Goal: Check status: Check status

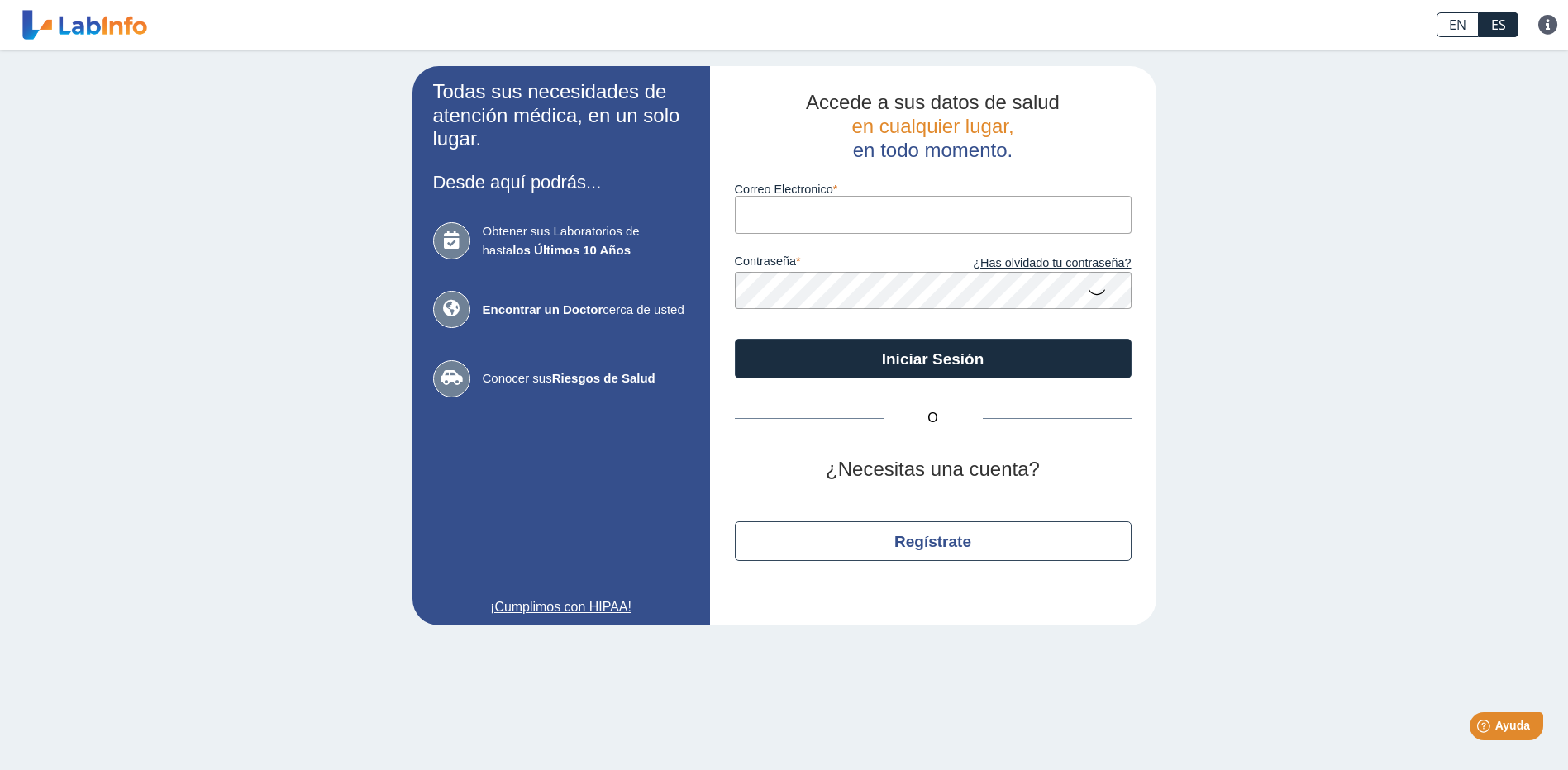
click at [784, 221] on input "Correo Electronico" at bounding box center [933, 214] width 397 height 37
type input "[EMAIL_ADDRESS][DOMAIN_NAME]"
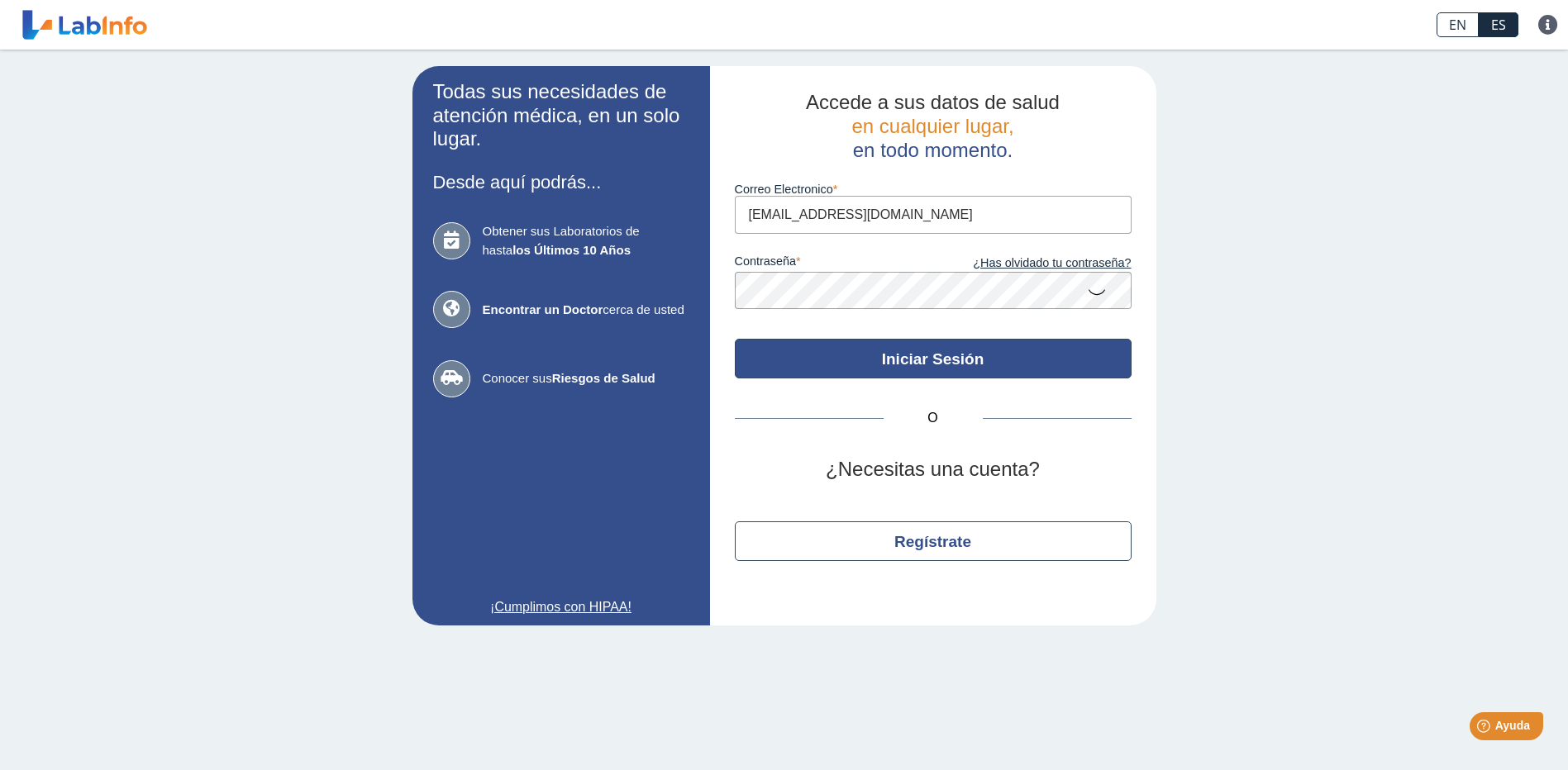
click at [900, 366] on button "Iniciar Sesión" at bounding box center [933, 359] width 397 height 40
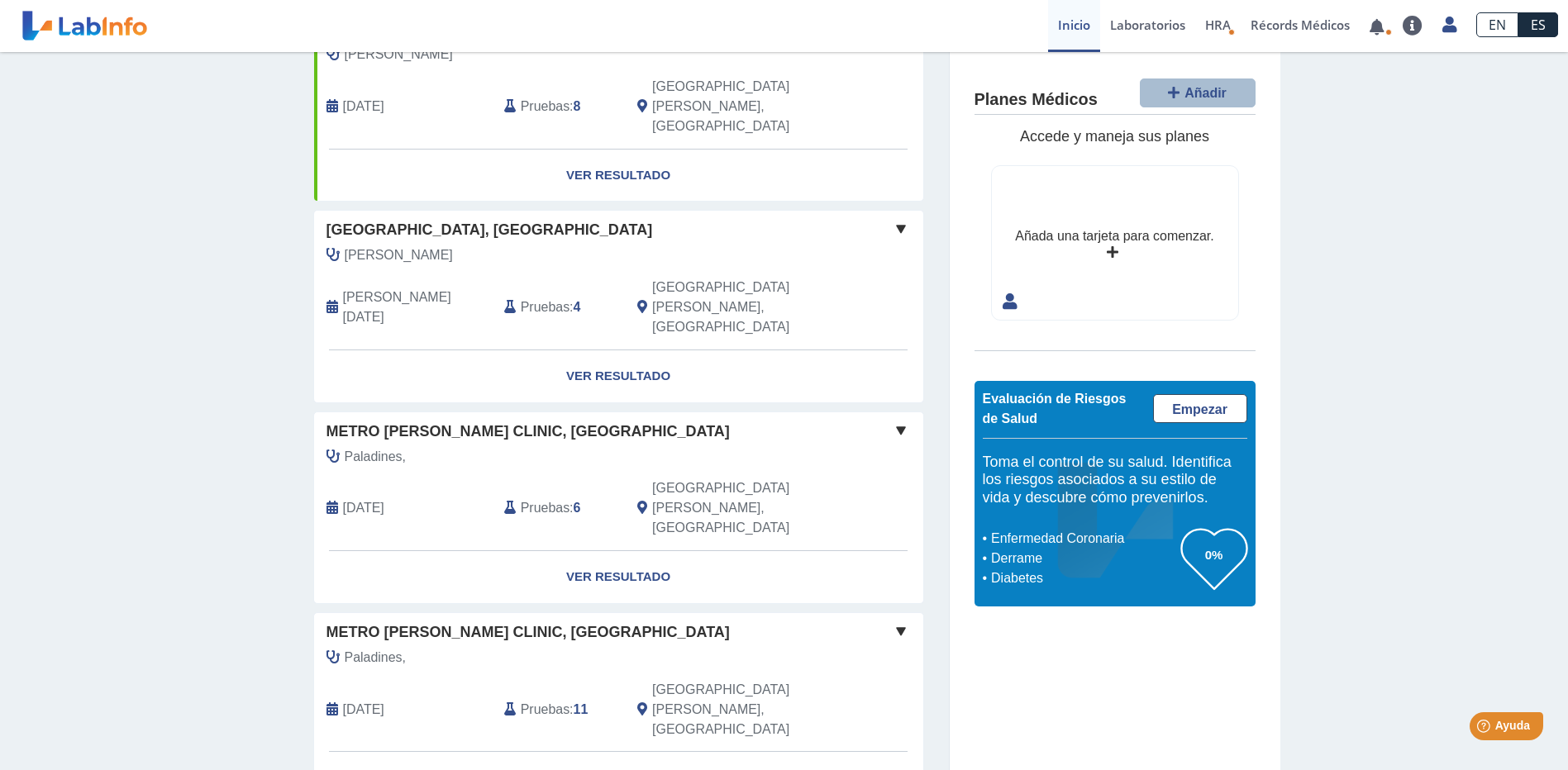
scroll to position [19, 0]
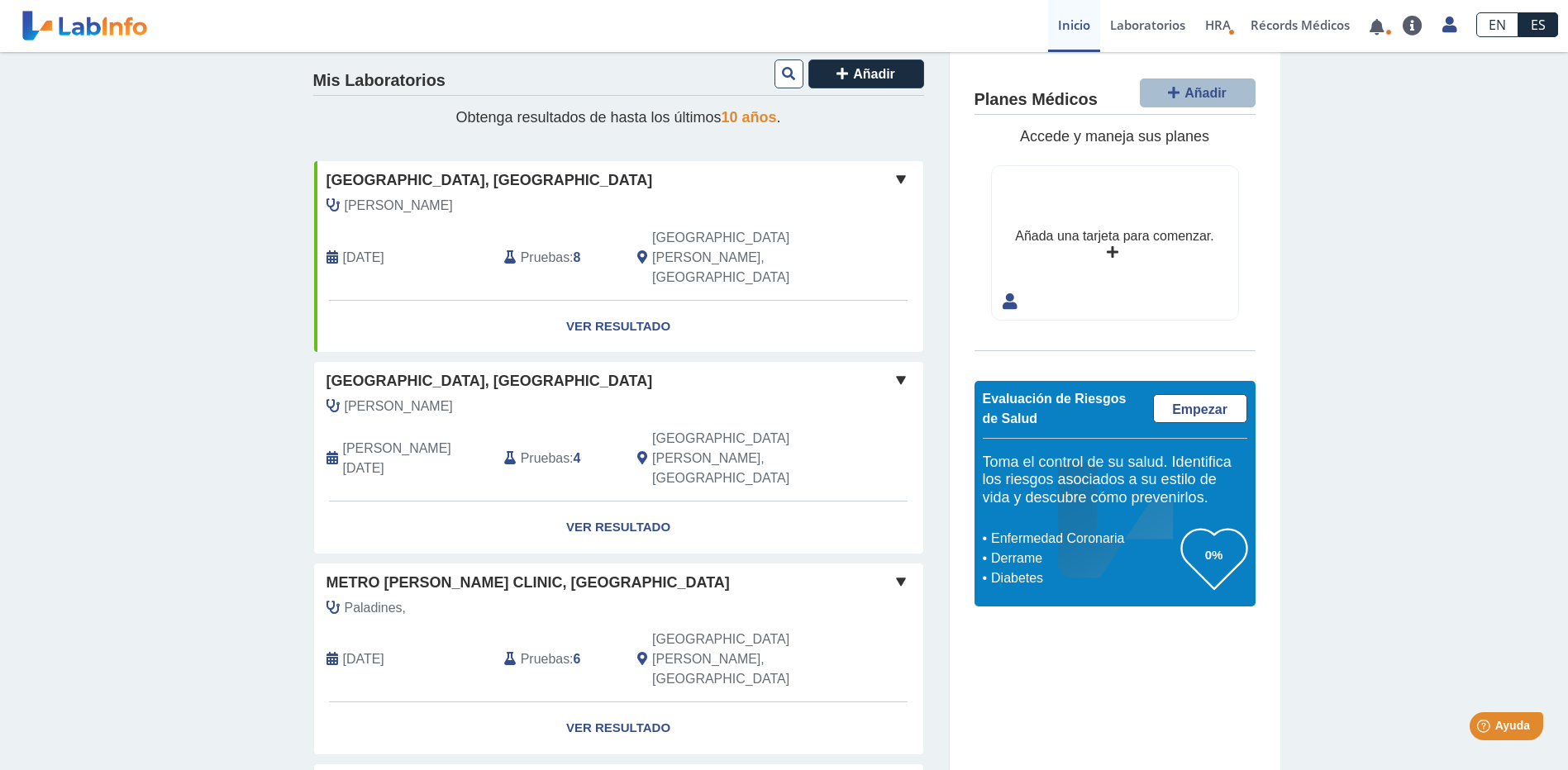
click at [897, 182] on span at bounding box center [900, 178] width 20 height 20
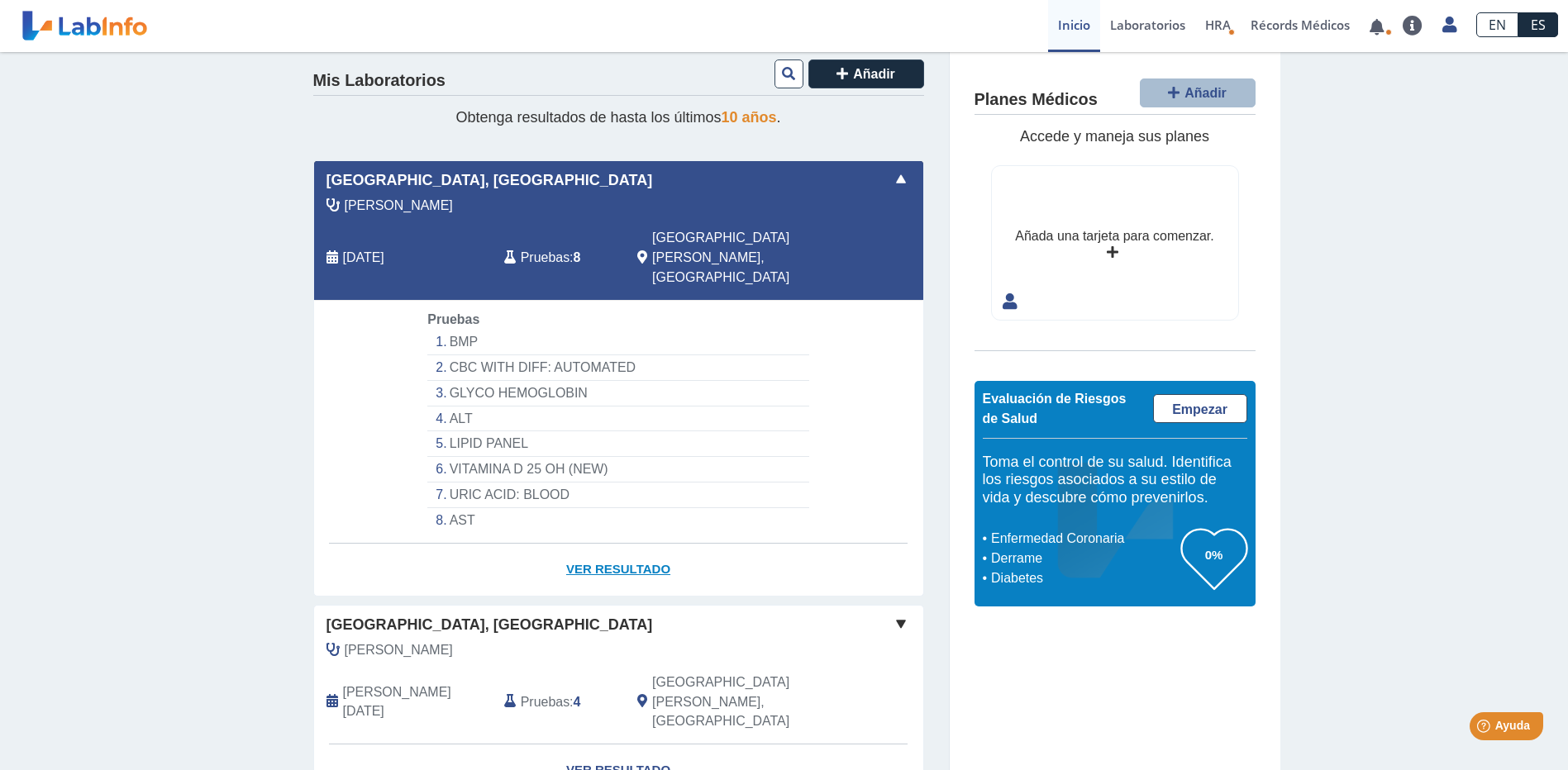
click at [615, 544] on link "Ver Resultado" at bounding box center [618, 570] width 609 height 52
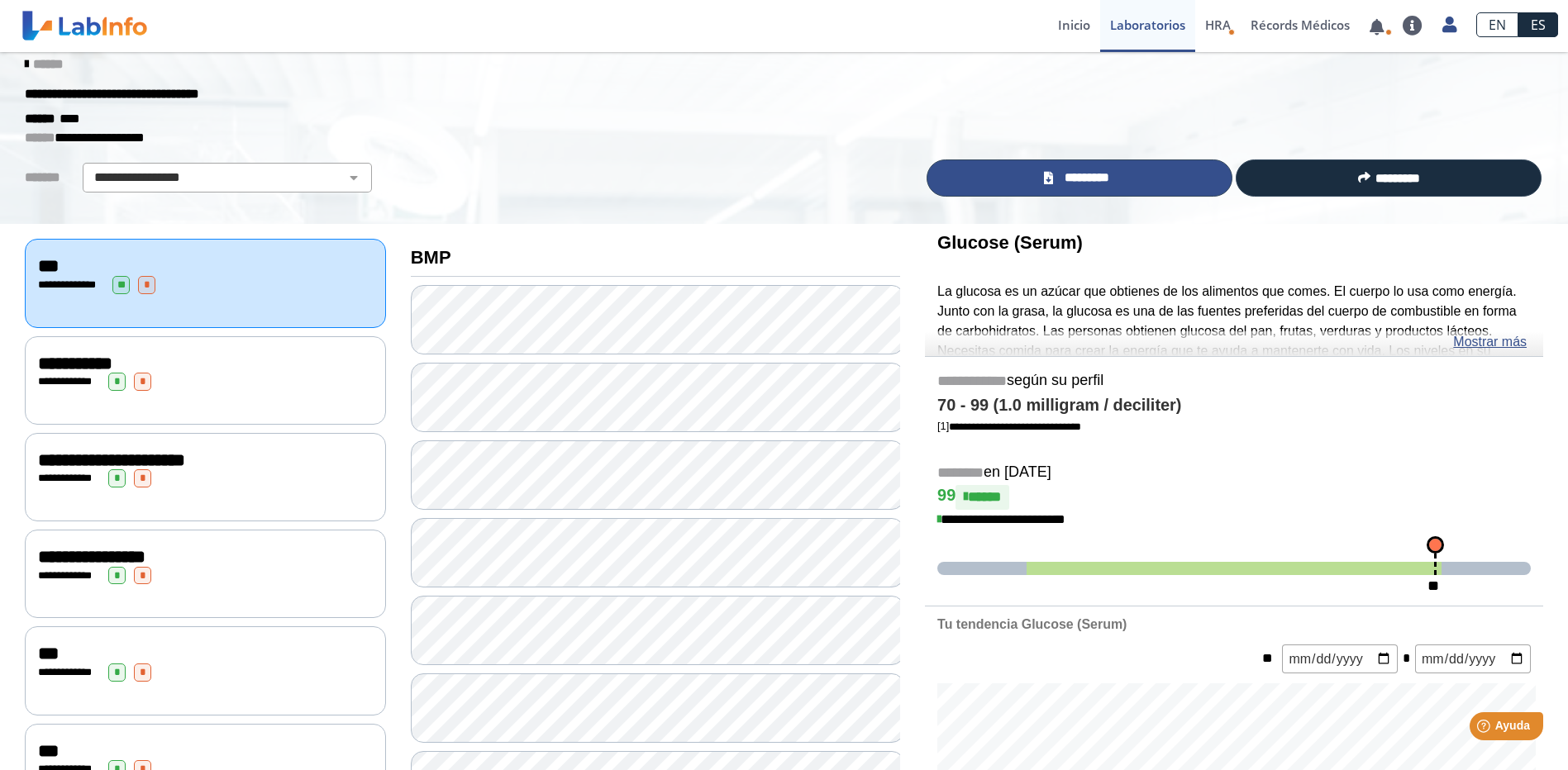
click at [1121, 172] on link "*********" at bounding box center [1079, 178] width 306 height 37
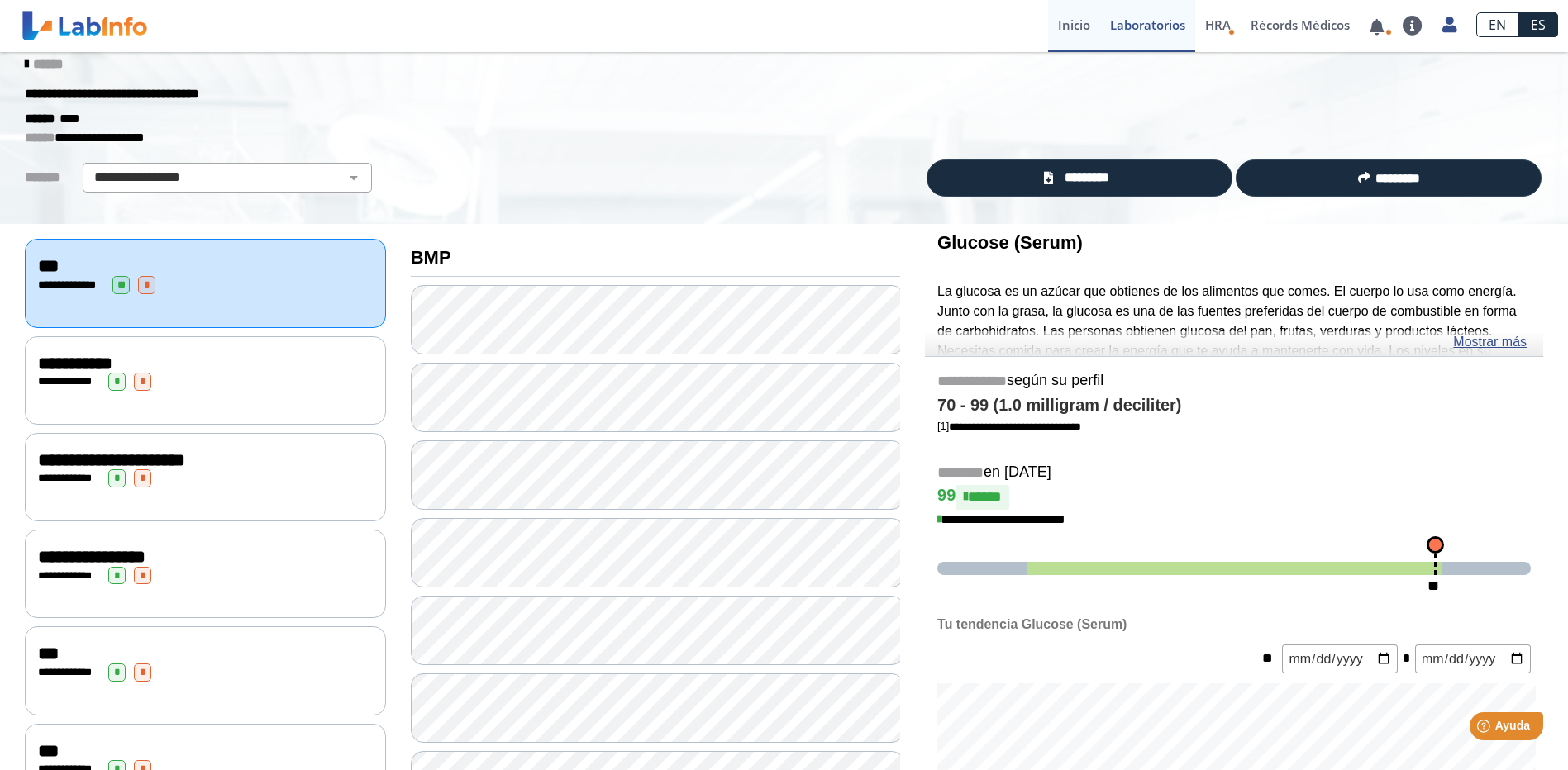
click at [1076, 29] on link "Inicio" at bounding box center [1074, 26] width 52 height 52
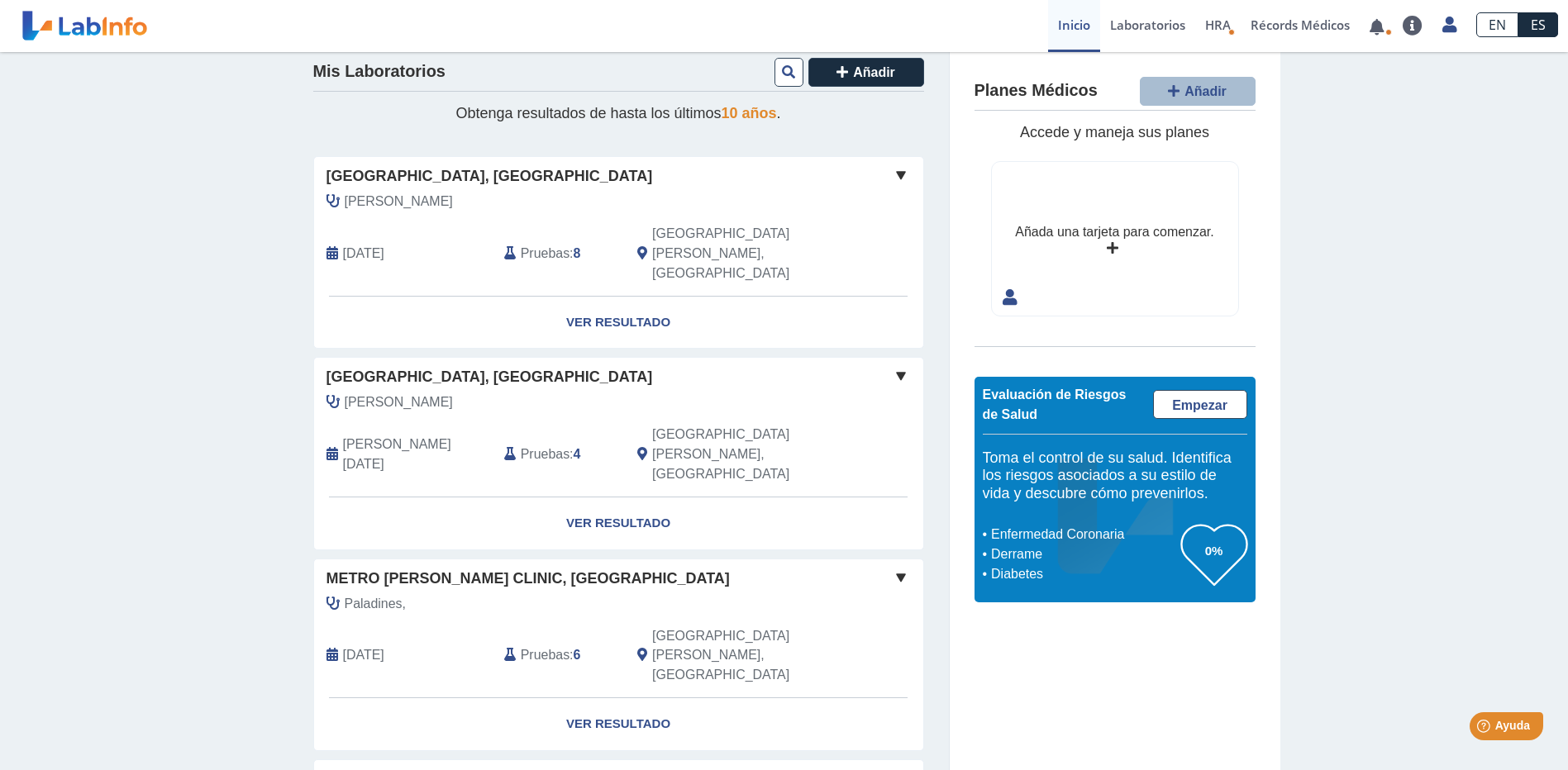
click at [895, 366] on span at bounding box center [900, 375] width 20 height 20
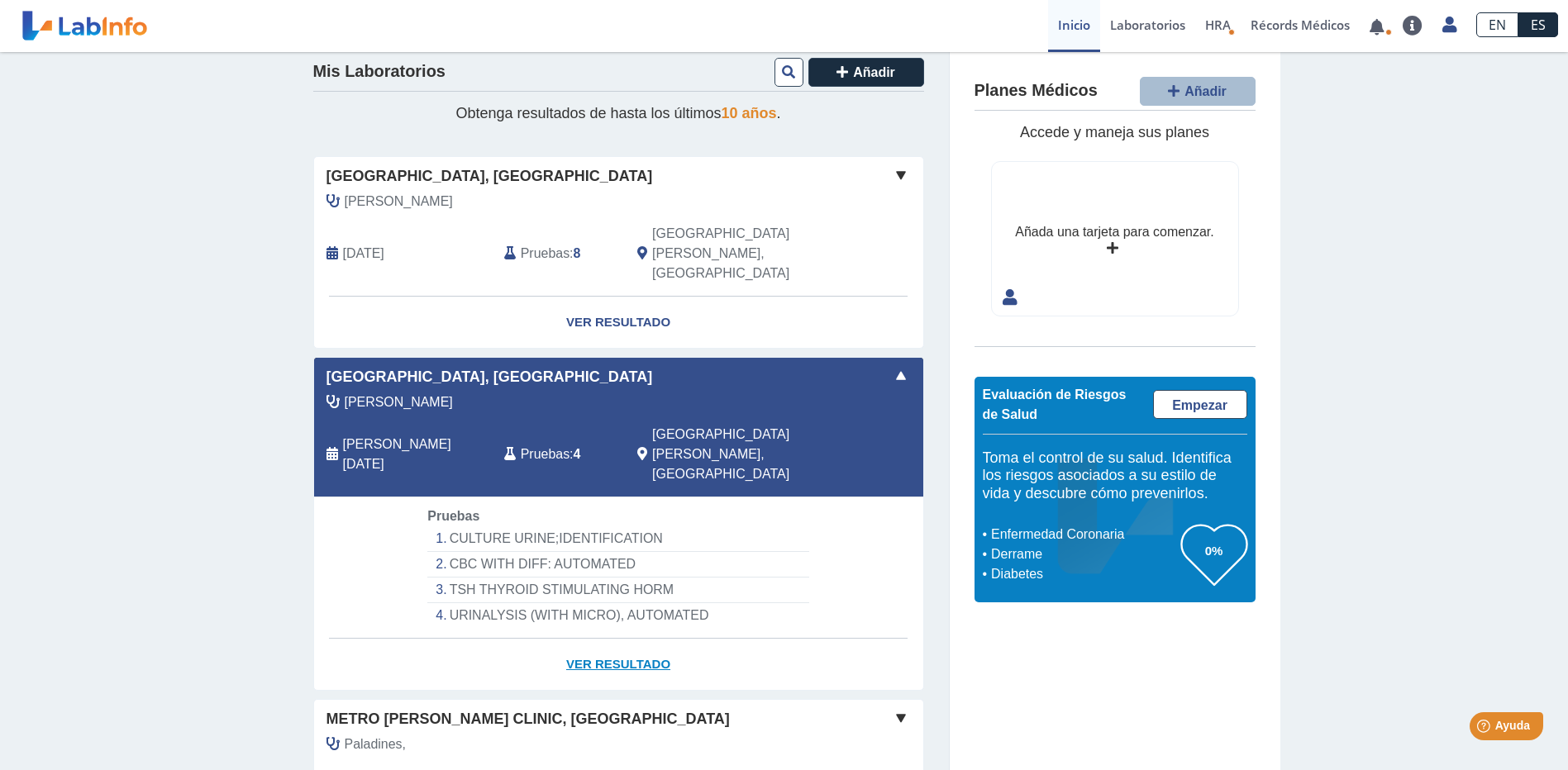
click at [595, 639] on link "Ver Resultado" at bounding box center [618, 665] width 609 height 52
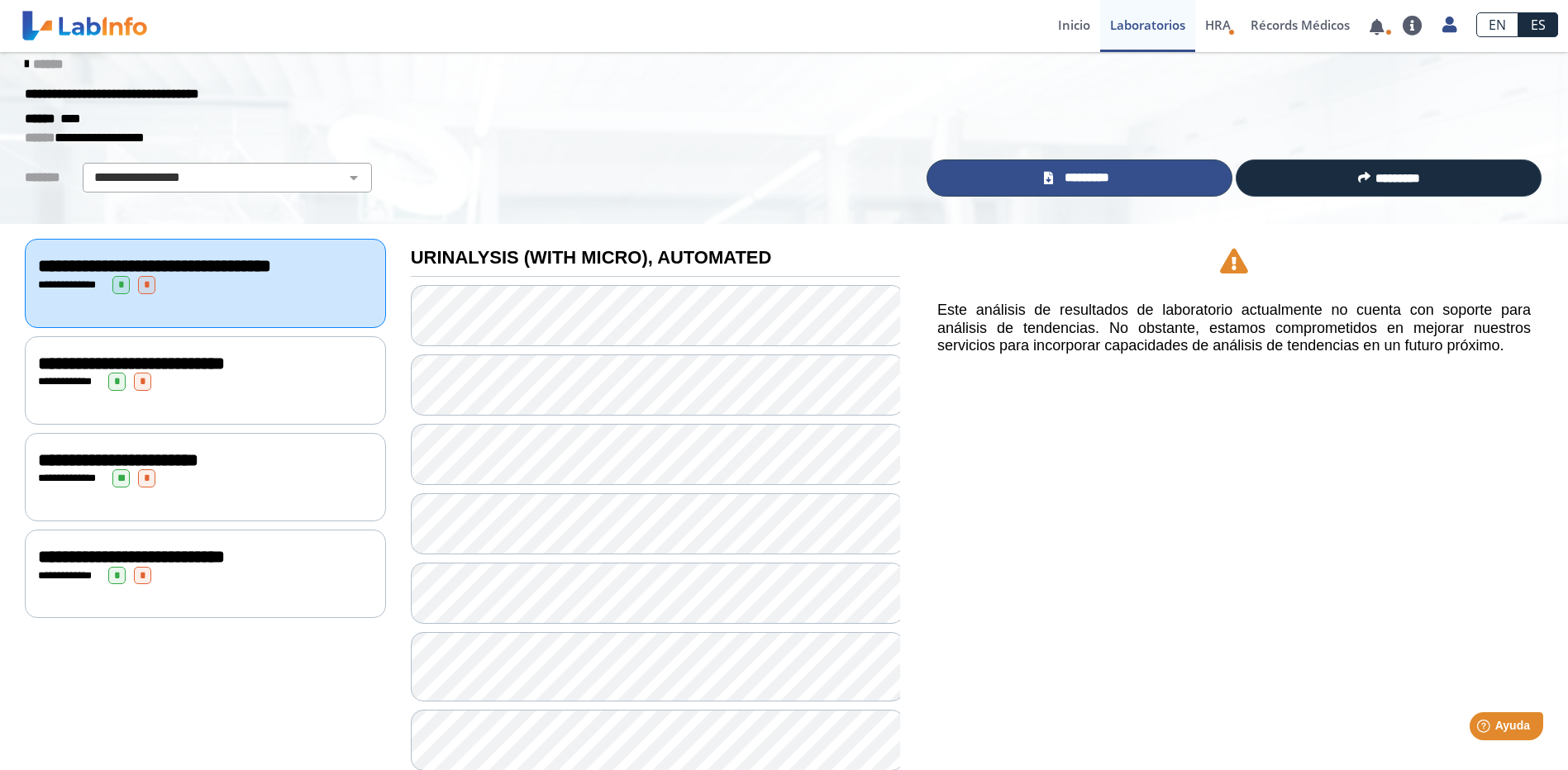
click at [1079, 177] on span "*********" at bounding box center [1087, 178] width 57 height 19
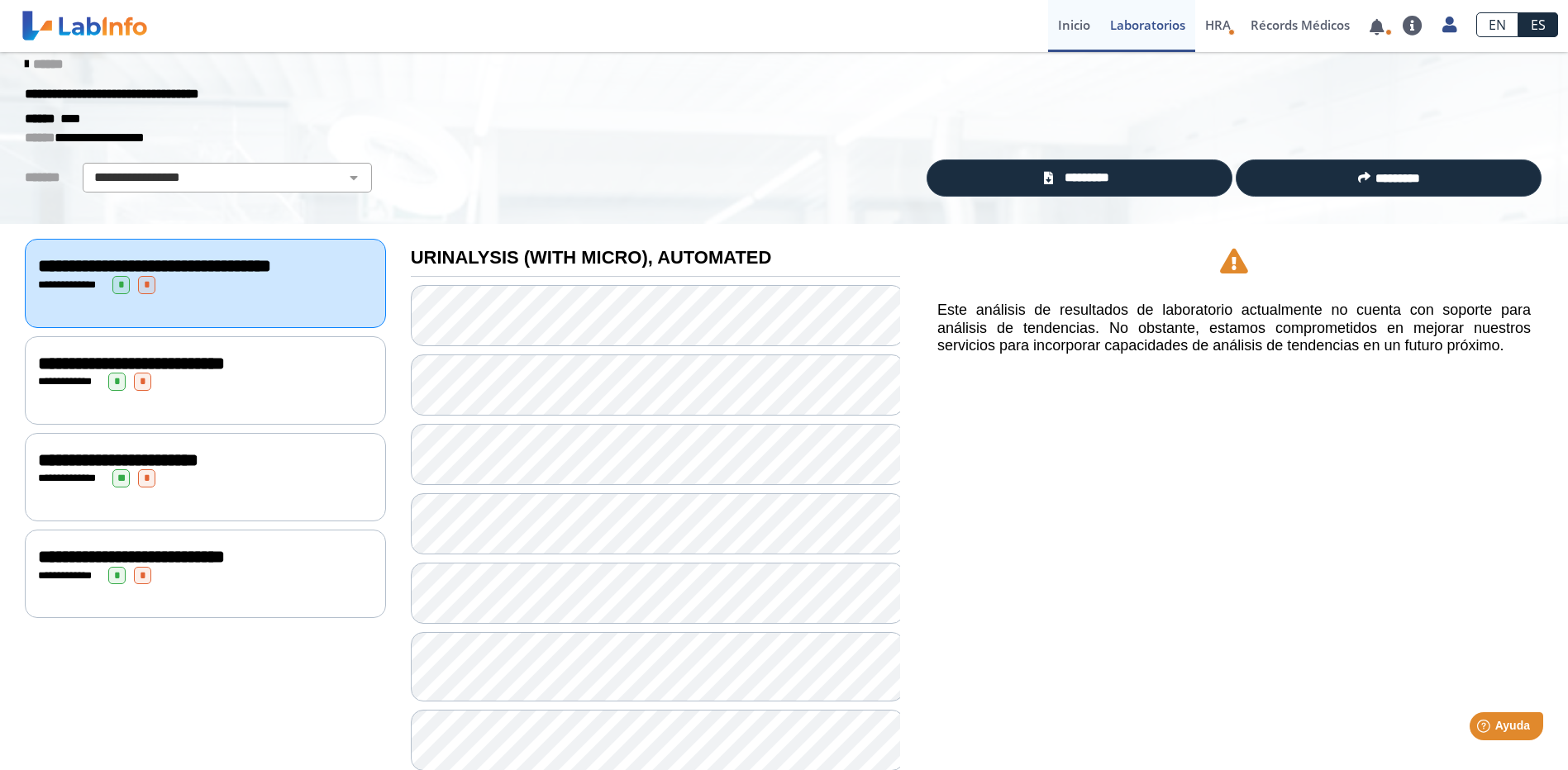
click at [1092, 21] on link "Inicio" at bounding box center [1074, 26] width 52 height 52
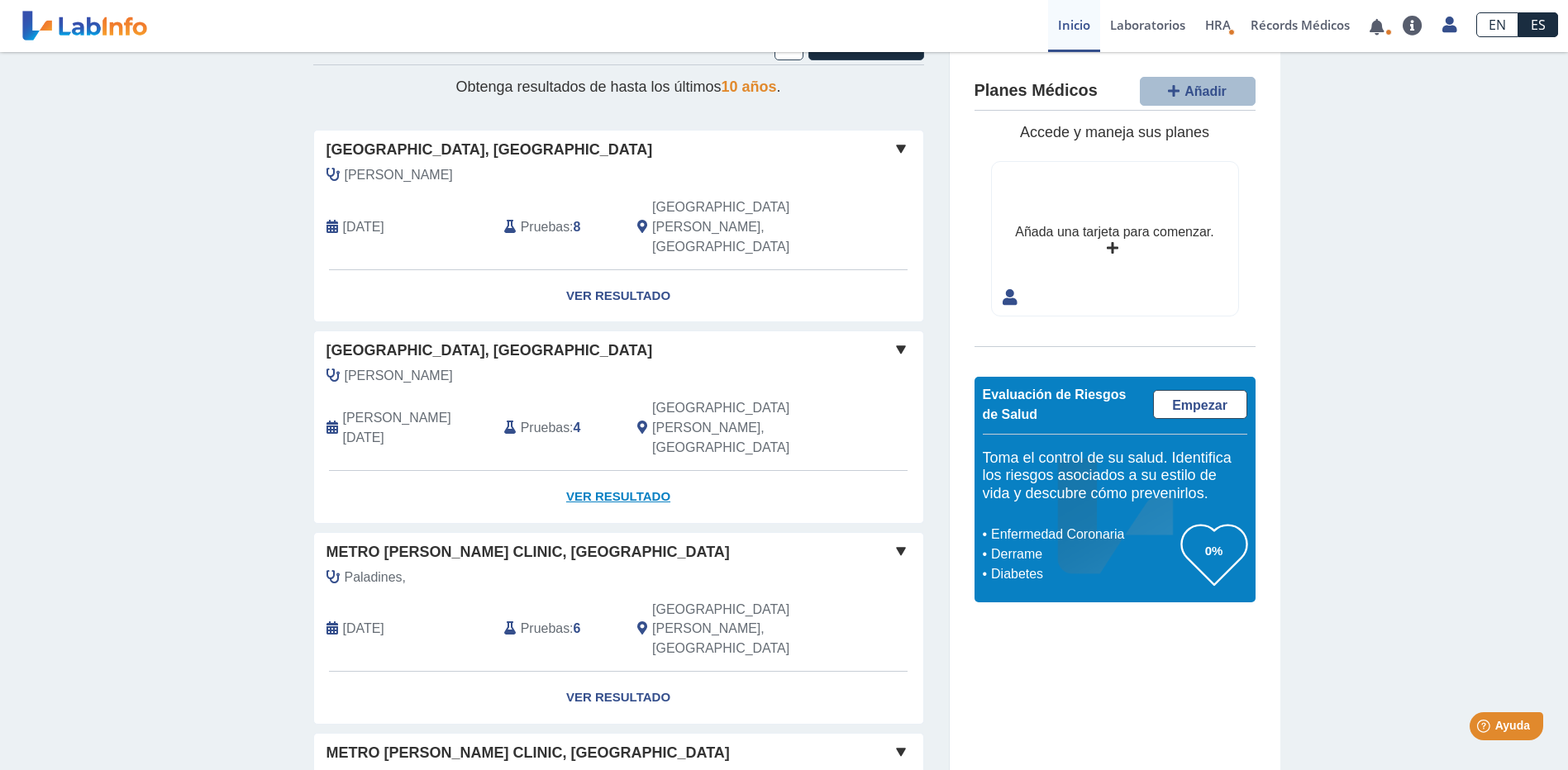
scroll to position [83, 0]
